Goal: Check status: Check status

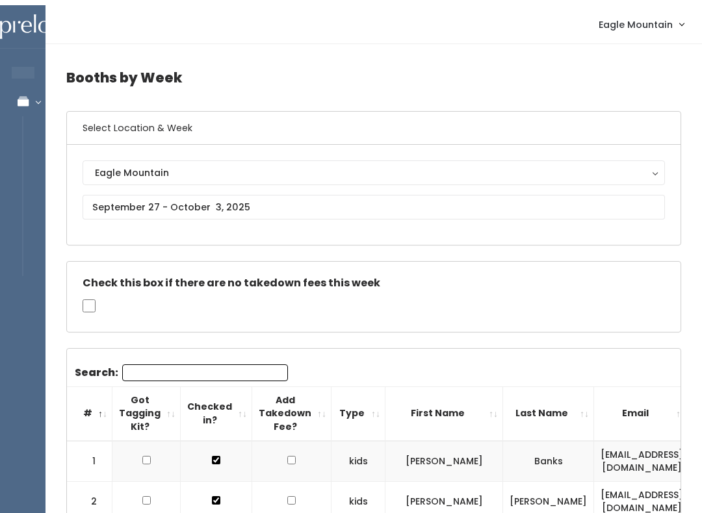
scroll to position [0, 253]
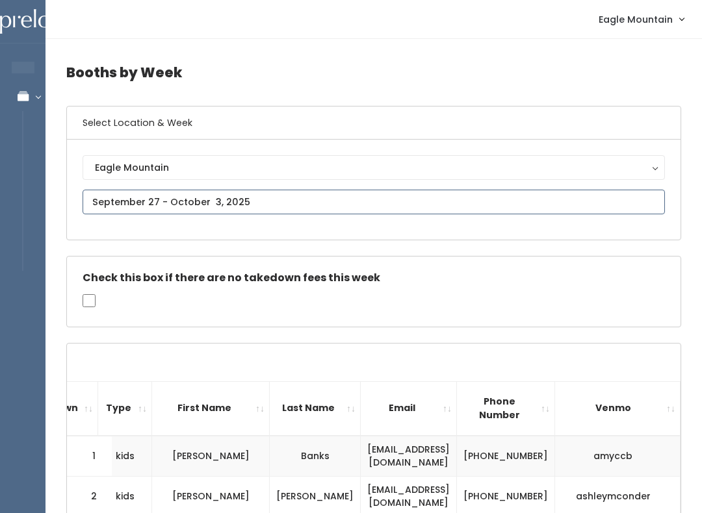
click at [575, 203] on input "text" at bounding box center [374, 202] width 582 height 25
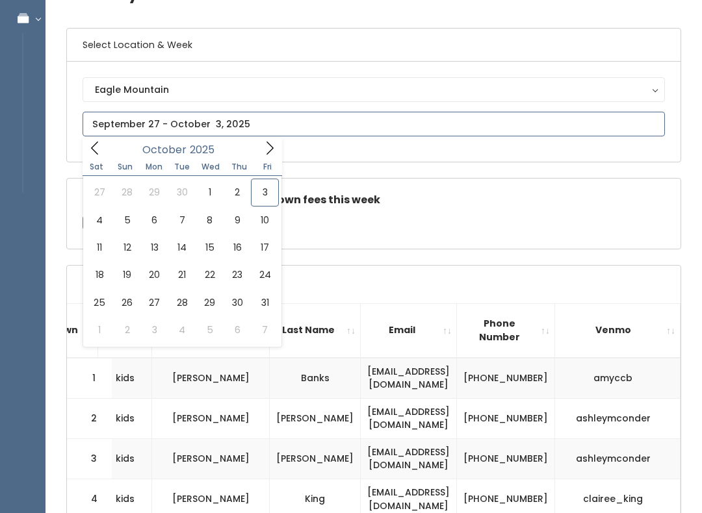
scroll to position [123, 0]
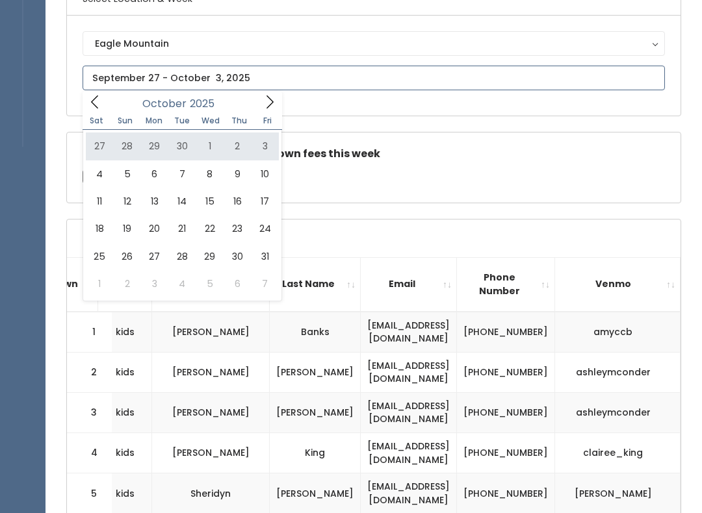
type input "September 27 to October 3"
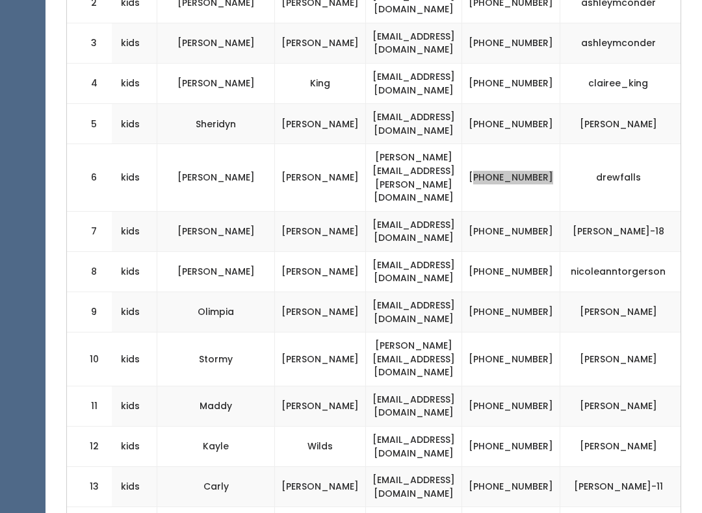
scroll to position [496, 0]
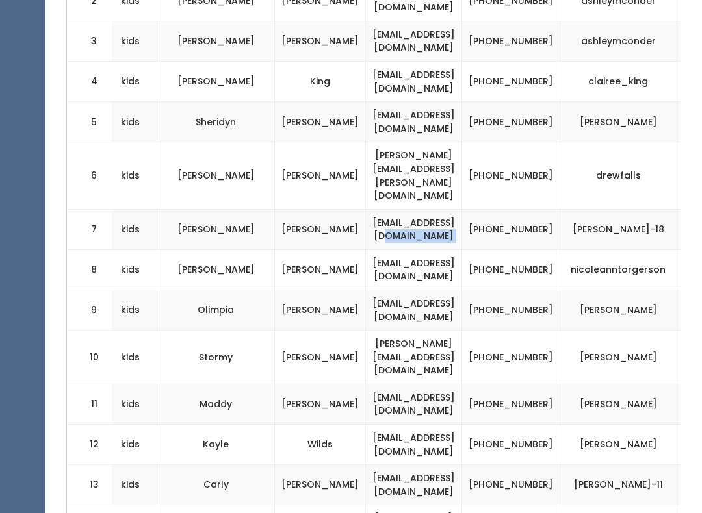
click at [528, 209] on td "[PHONE_NUMBER]" at bounding box center [511, 229] width 98 height 40
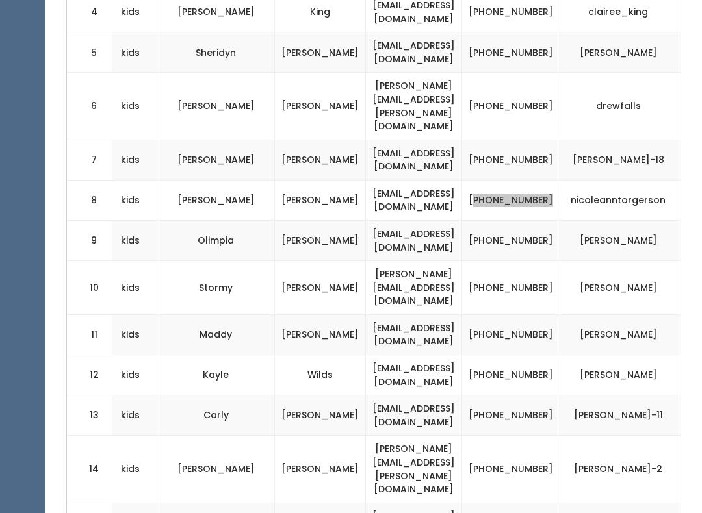
scroll to position [565, 0]
click at [534, 180] on td "[PHONE_NUMBER]" at bounding box center [511, 200] width 98 height 40
click at [540, 396] on td "[PHONE_NUMBER]" at bounding box center [511, 416] width 98 height 40
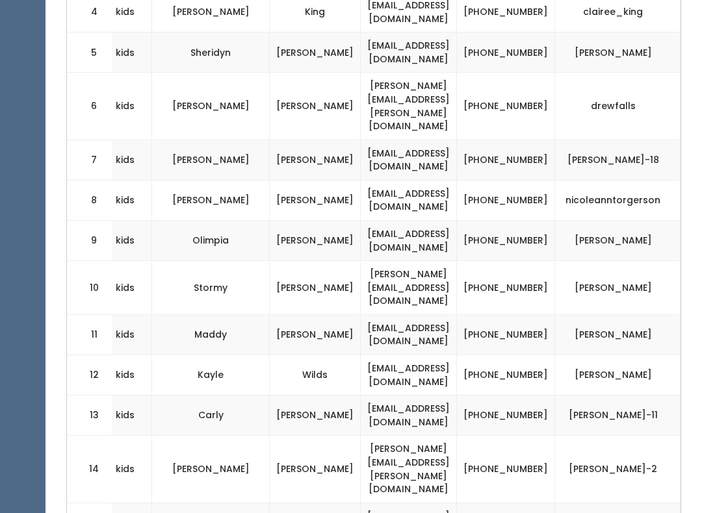
scroll to position [0, 236]
click at [555, 396] on td "[PHONE_NUMBER]" at bounding box center [506, 416] width 98 height 40
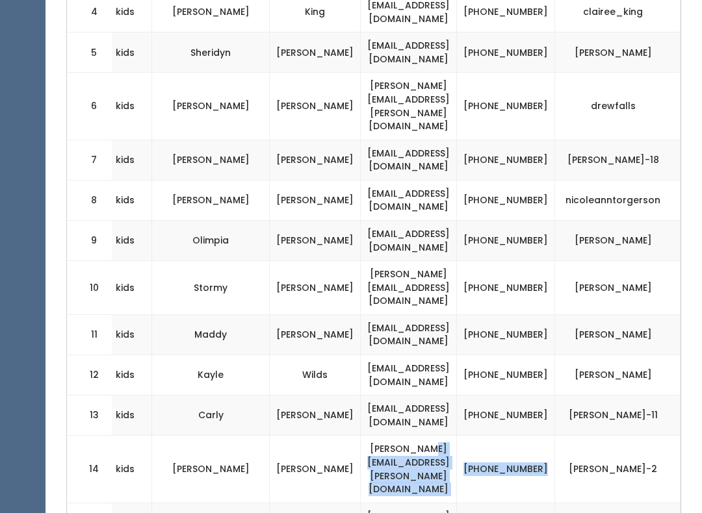
click at [555, 436] on td "[PHONE_NUMBER]" at bounding box center [506, 469] width 98 height 67
click at [549, 436] on td "[PHONE_NUMBER]" at bounding box center [506, 469] width 98 height 67
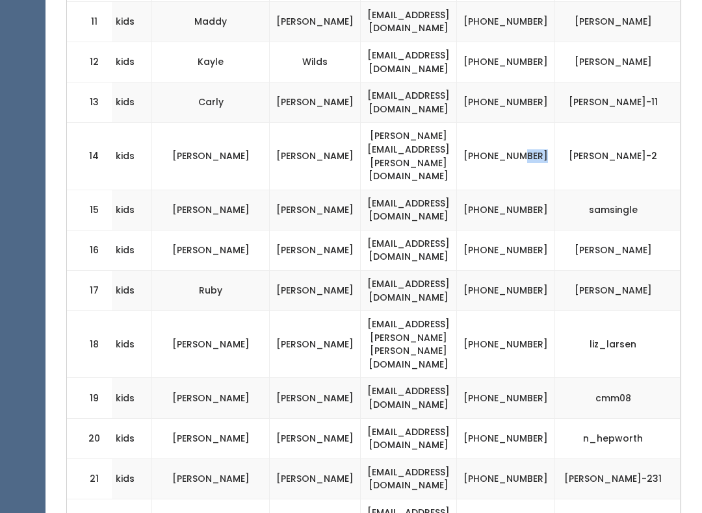
scroll to position [875, 0]
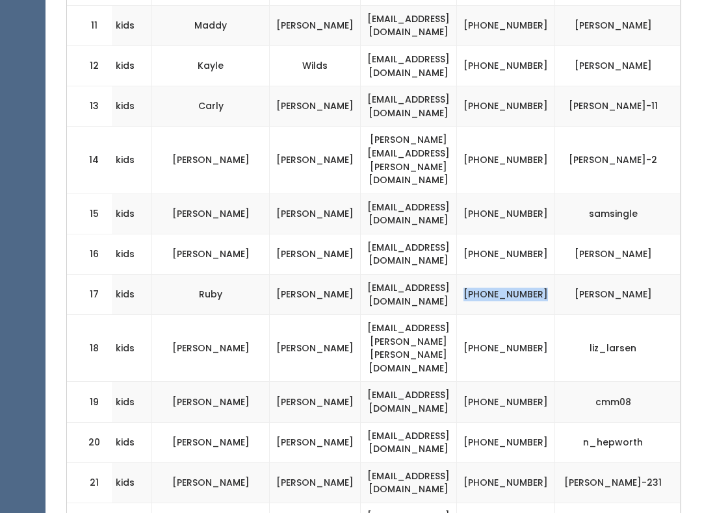
click at [534, 274] on td "[PHONE_NUMBER]" at bounding box center [506, 294] width 98 height 40
click at [521, 315] on td "[PHONE_NUMBER]" at bounding box center [506, 348] width 98 height 67
click at [520, 422] on td "[PHONE_NUMBER]" at bounding box center [506, 442] width 98 height 40
click at [526, 463] on td "[PHONE_NUMBER]" at bounding box center [506, 483] width 98 height 40
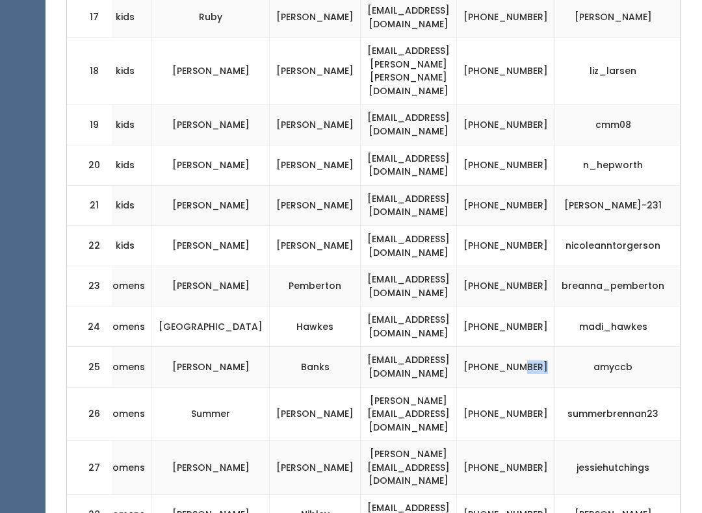
scroll to position [0, 253]
click at [524, 441] on td "[PHONE_NUMBER]" at bounding box center [506, 468] width 98 height 54
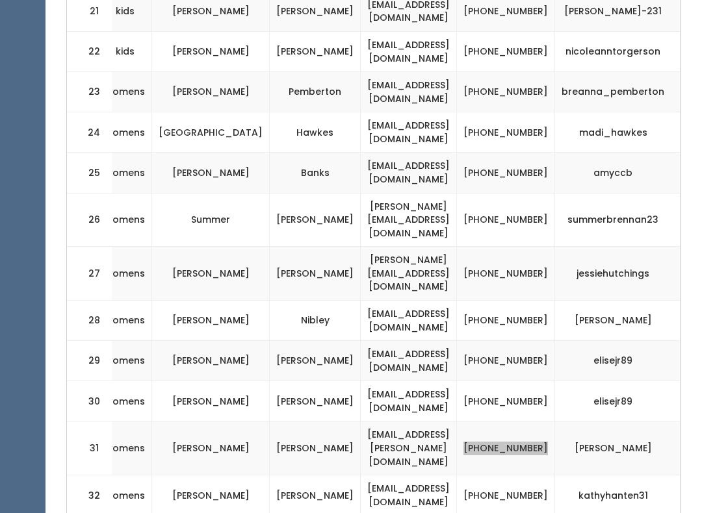
scroll to position [1362, 0]
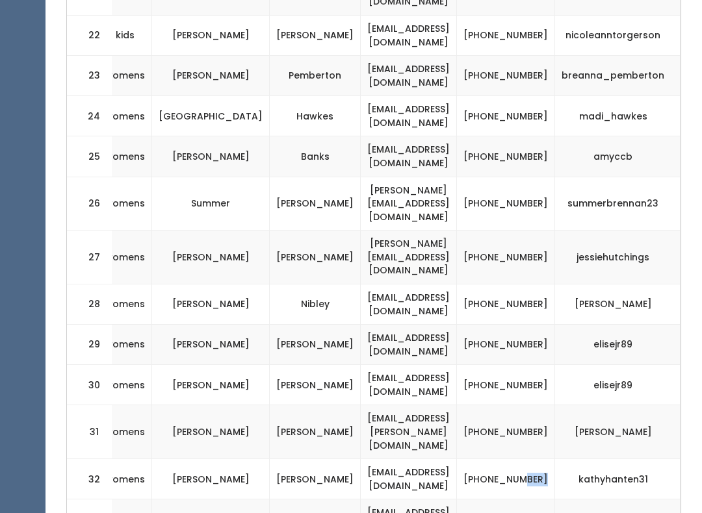
click at [508, 460] on td "[PHONE_NUMBER]" at bounding box center [506, 480] width 98 height 40
click at [534, 460] on td "[PHONE_NUMBER]" at bounding box center [506, 480] width 98 height 40
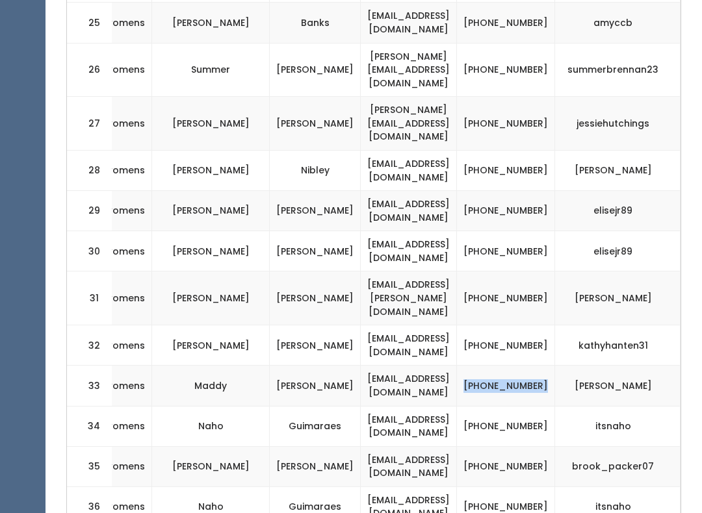
scroll to position [1501, 0]
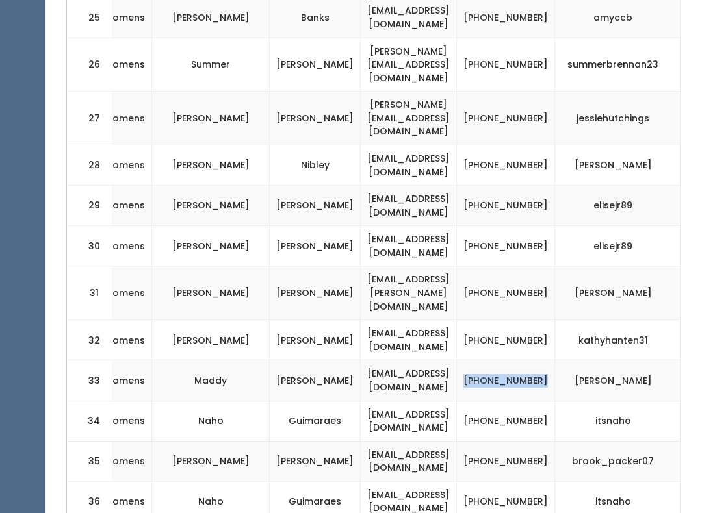
click at [517, 402] on td "[PHONE_NUMBER]" at bounding box center [506, 422] width 98 height 40
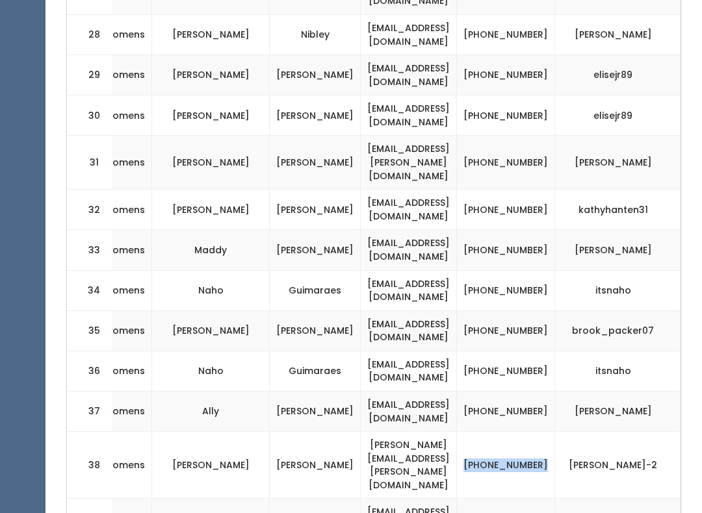
scroll to position [1644, 0]
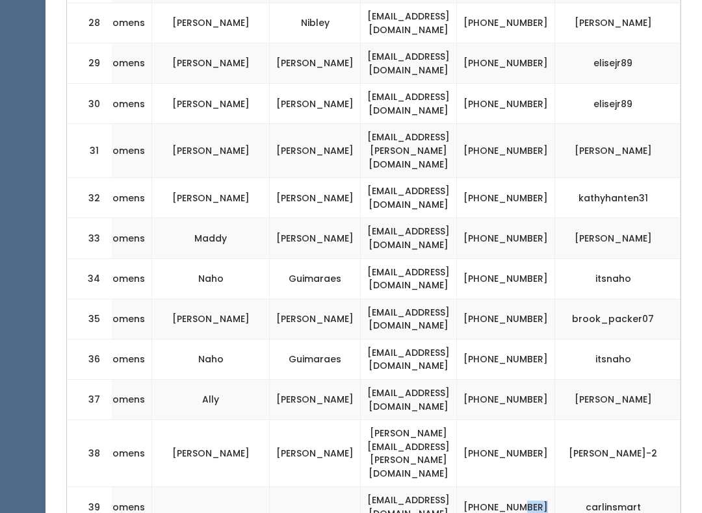
click at [526, 488] on td "[PHONE_NUMBER]" at bounding box center [506, 508] width 98 height 40
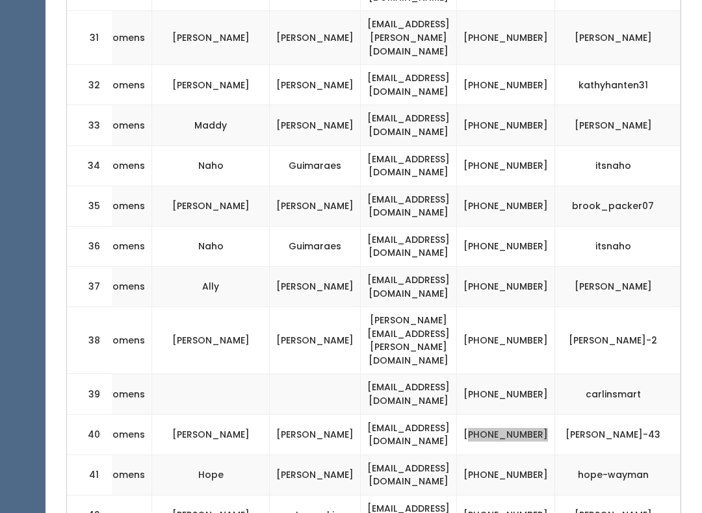
scroll to position [1762, 0]
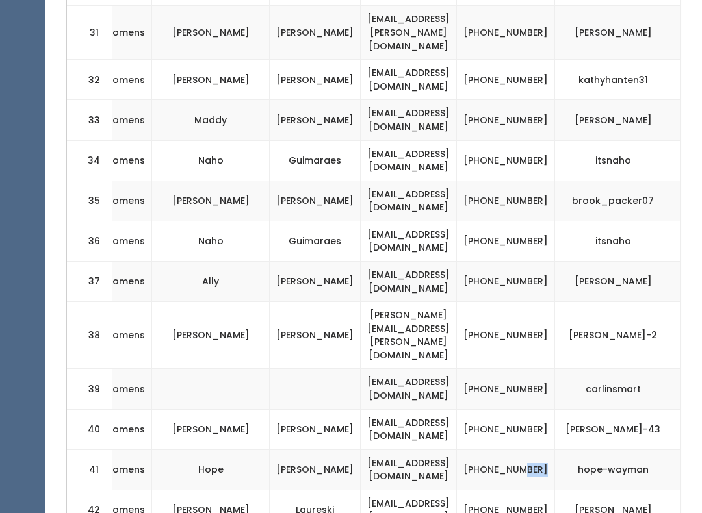
click at [518, 491] on td "[PHONE_NUMBER]" at bounding box center [506, 511] width 98 height 40
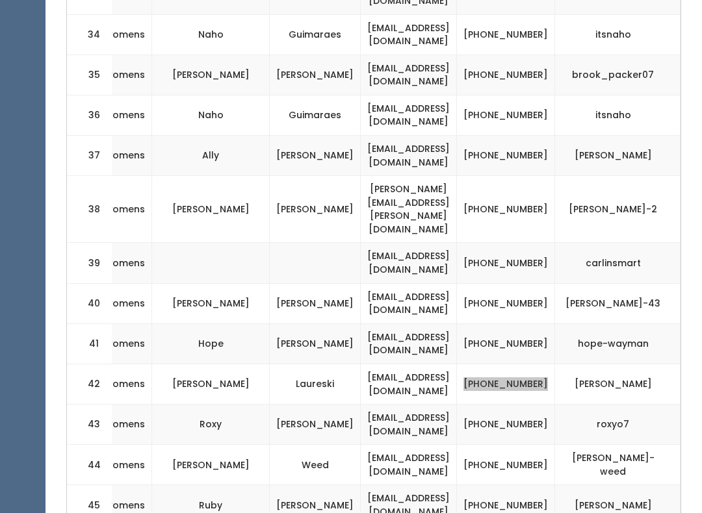
scroll to position [1889, 0]
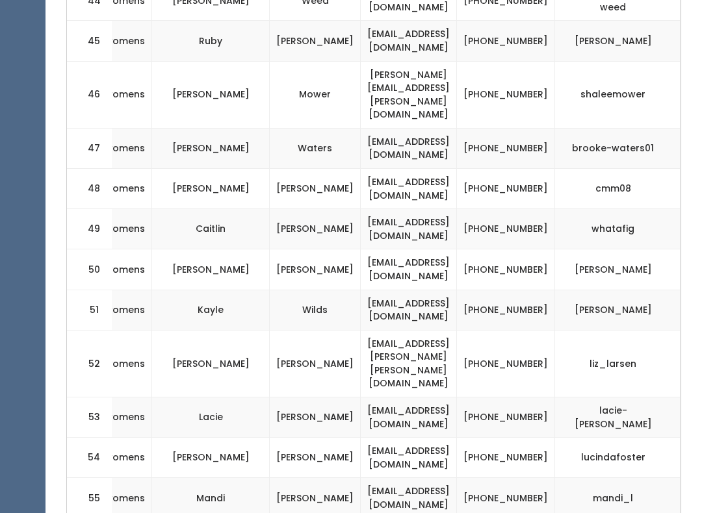
scroll to position [2374, 0]
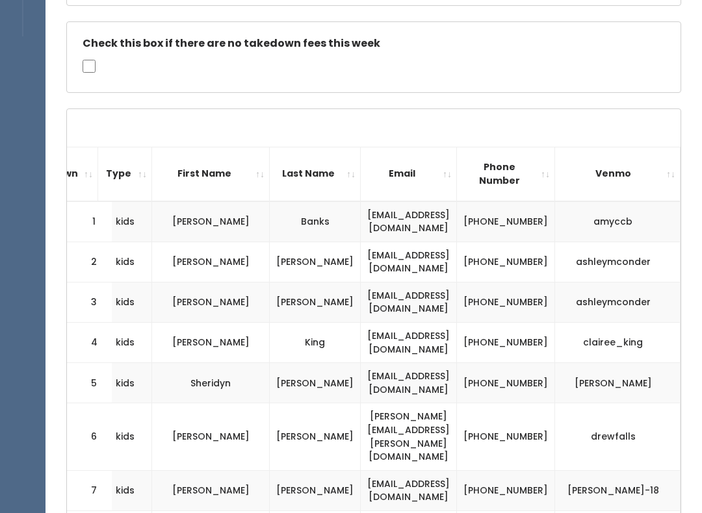
scroll to position [230, 0]
